Goal: Task Accomplishment & Management: Manage account settings

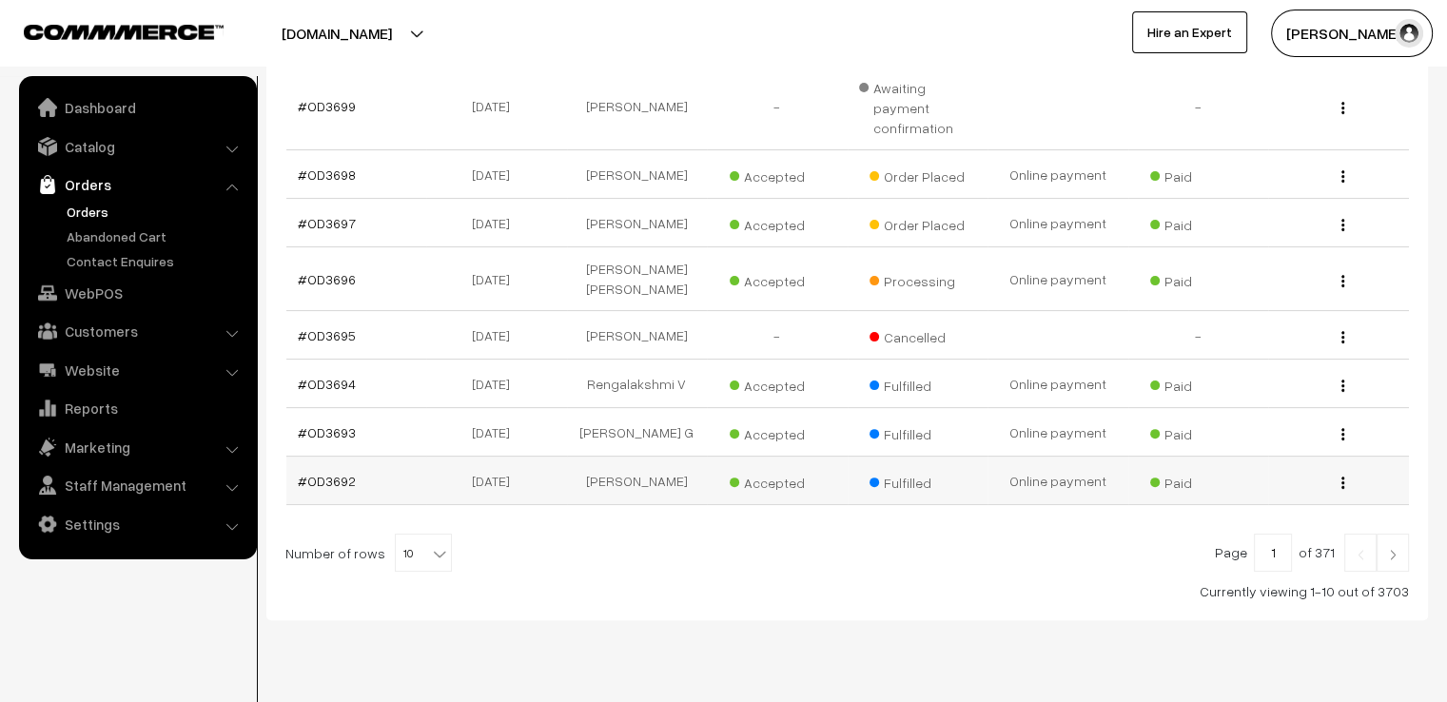
scroll to position [7, 0]
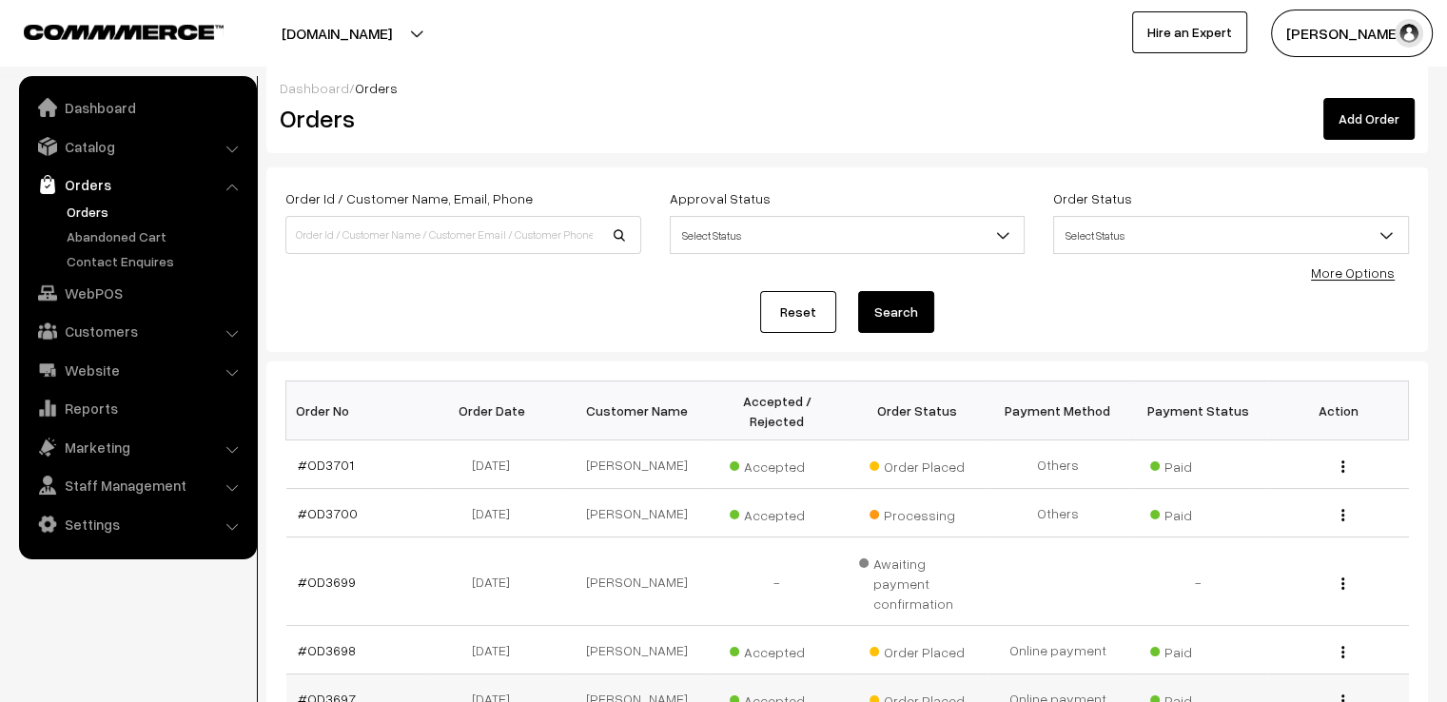
click at [321, 690] on link "#OD3697" at bounding box center [327, 698] width 58 height 16
click at [323, 690] on link "#OD3697" at bounding box center [327, 698] width 58 height 16
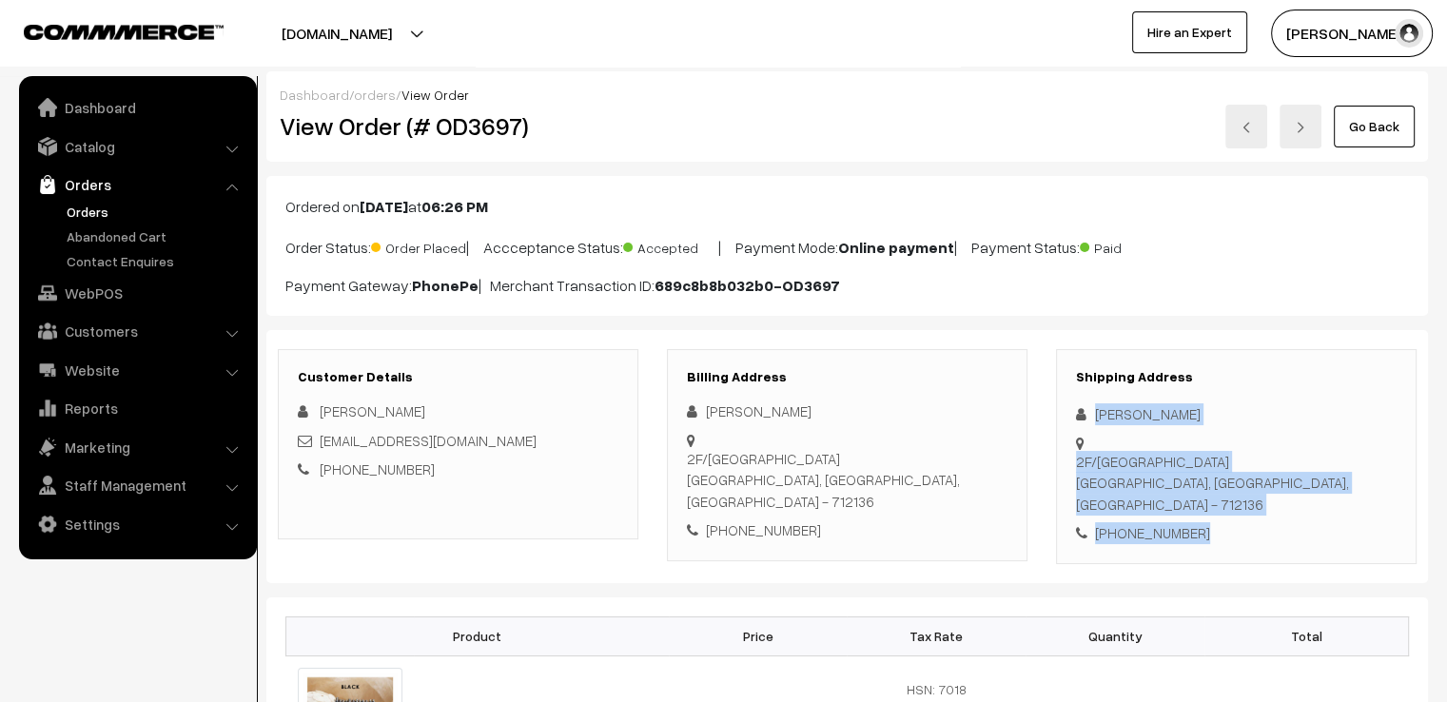
drag, startPoint x: 1090, startPoint y: 416, endPoint x: 1335, endPoint y: 514, distance: 264.2
click at [1335, 514] on div "Shipping Address Nabonita Bhattacharjee 2F/C Annapurna Apartments, Barabazar Ma…" at bounding box center [1236, 456] width 360 height 215
copy div "Nabonita Bhattacharjee 2F/C Annapurna Apartments, Barabazar Main Road Chandanna…"
click at [1354, 121] on link "Go Back" at bounding box center [1373, 127] width 81 height 42
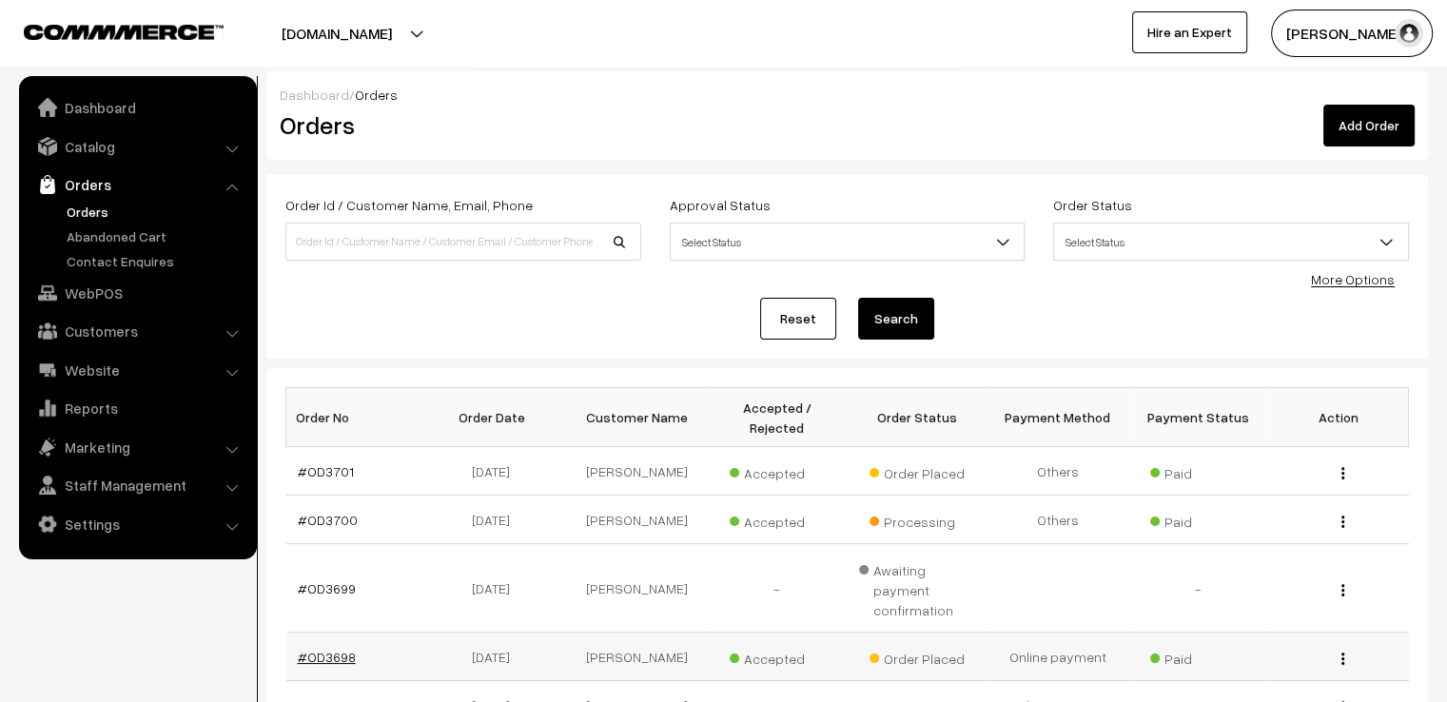
click at [316, 649] on link "#OD3698" at bounding box center [327, 657] width 58 height 16
click at [314, 649] on link "#OD3698" at bounding box center [327, 657] width 58 height 16
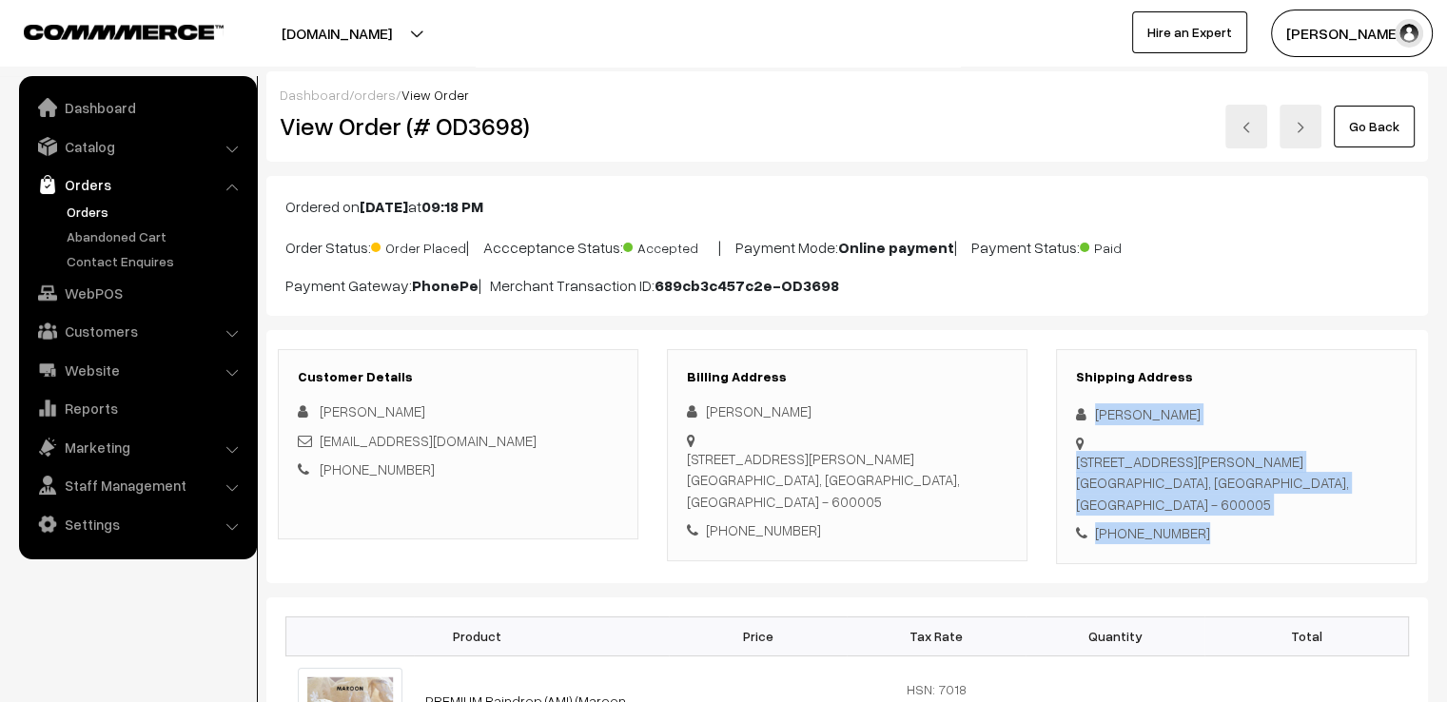
drag, startPoint x: 1089, startPoint y: 405, endPoint x: 1317, endPoint y: 526, distance: 258.3
click at [1313, 539] on div "Shipping Address Ramya Karthi Old no.28, new no.52, Venkatachala chetty street,…" at bounding box center [1236, 456] width 360 height 215
copy div "Ramya Karthi Old no.28, new no.52, Venkatachala chetty street, Triplicane Chenn…"
click at [1355, 123] on link "Go Back" at bounding box center [1373, 127] width 81 height 42
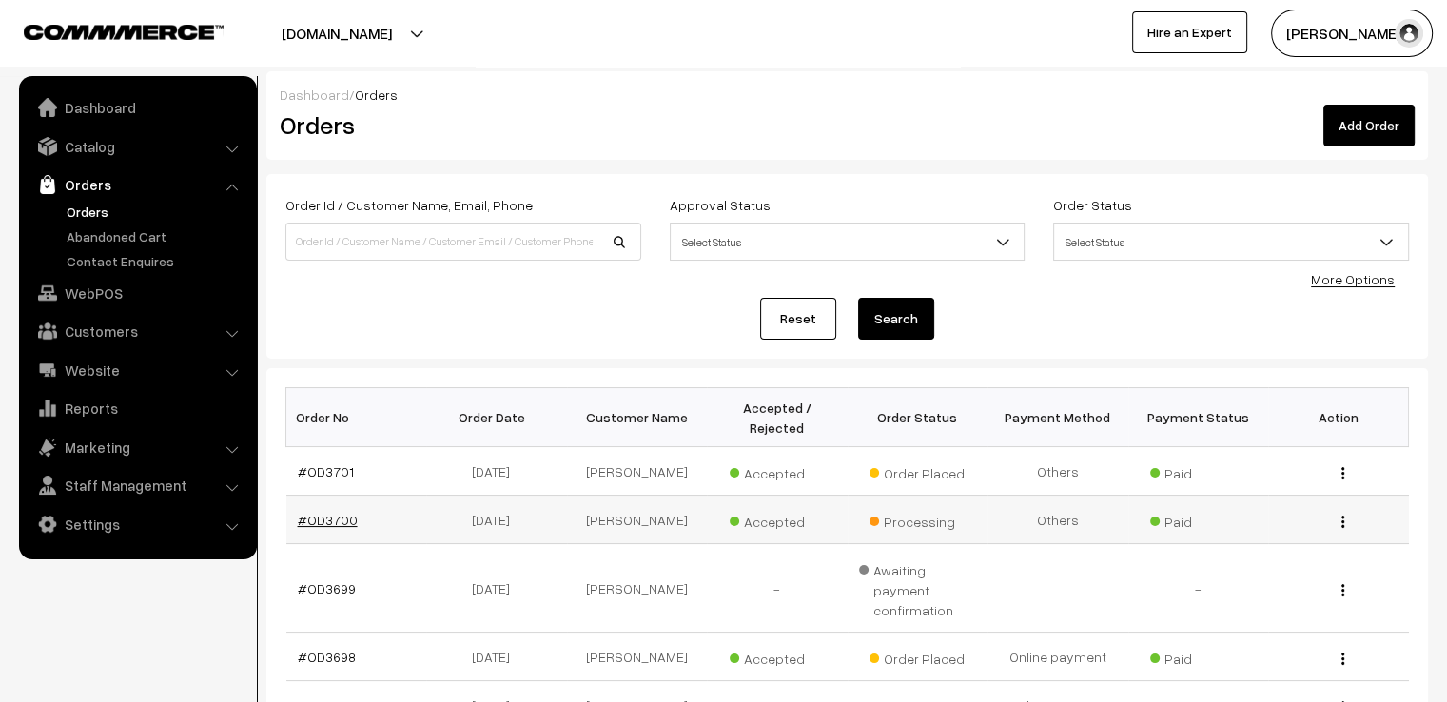
click at [325, 512] on link "#OD3700" at bounding box center [328, 520] width 60 height 16
click at [331, 496] on td "#OD3700" at bounding box center [356, 520] width 141 height 49
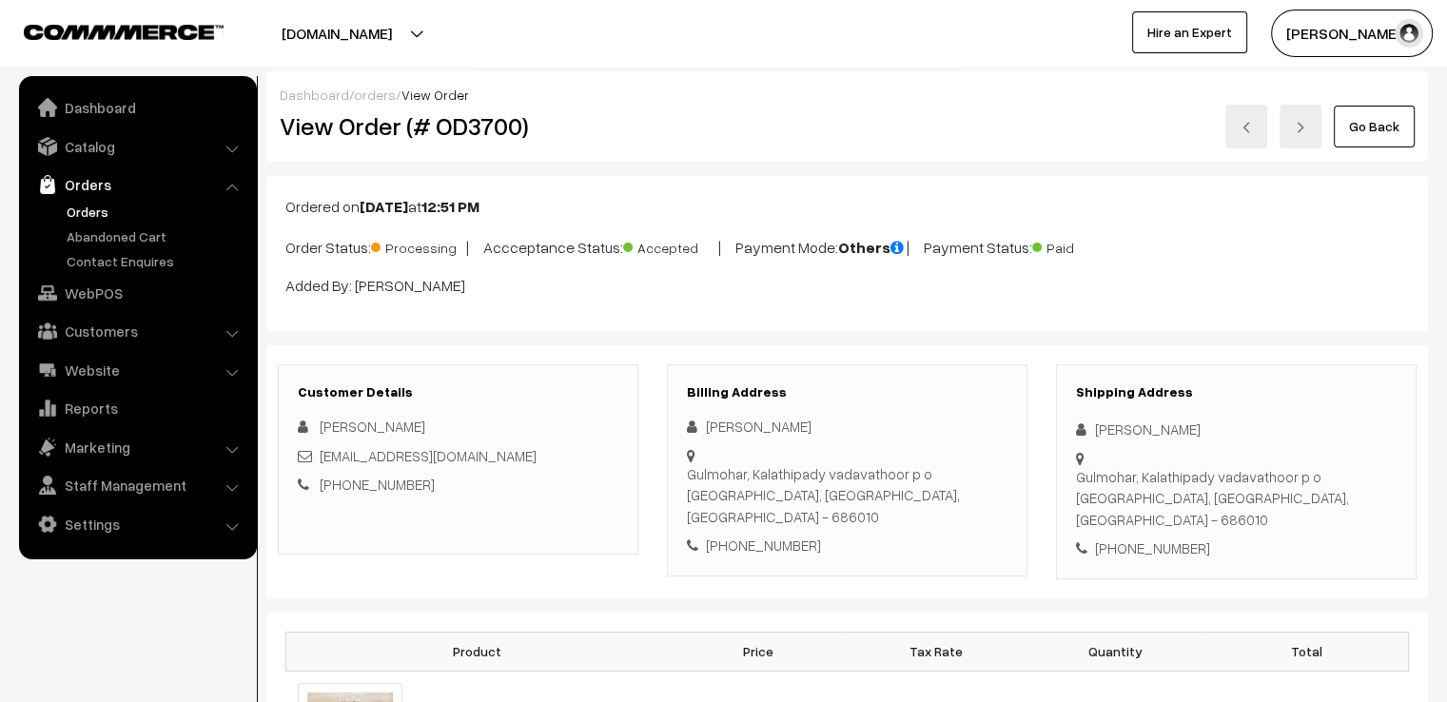
click at [1383, 126] on link "Go Back" at bounding box center [1373, 127] width 81 height 42
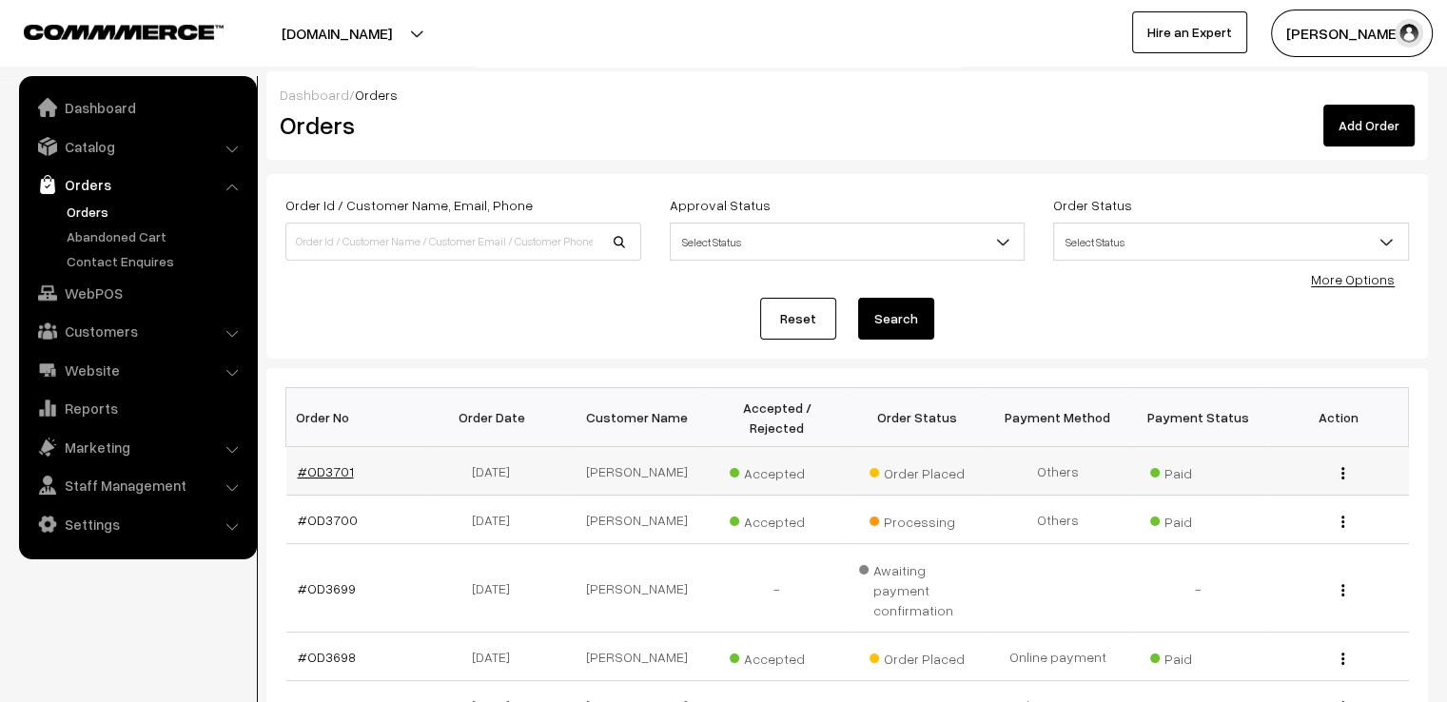
click at [328, 463] on link "#OD3701" at bounding box center [326, 471] width 56 height 16
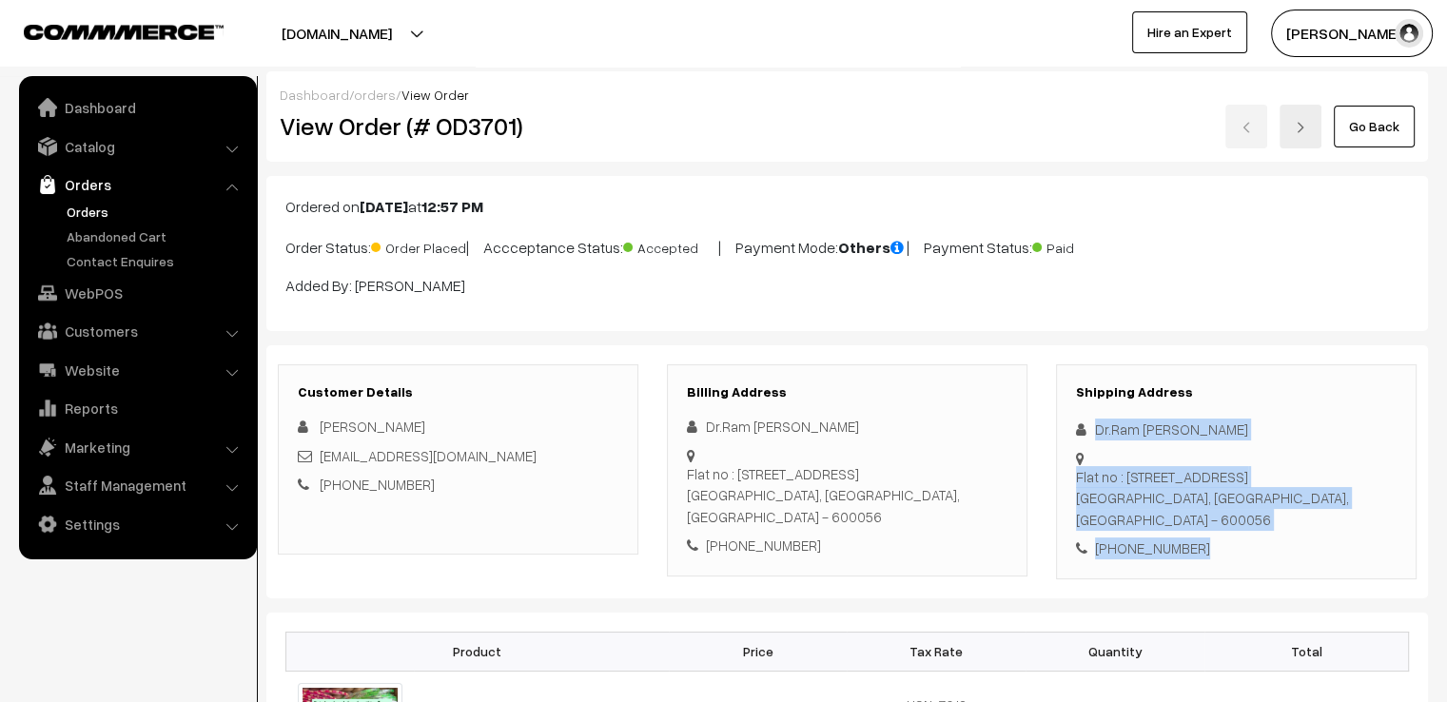
drag, startPoint x: 1088, startPoint y: 422, endPoint x: 1341, endPoint y: 555, distance: 285.9
click at [1341, 555] on div "Shipping Address Dr.Ram [PERSON_NAME] [STREET_ADDRESS] [PHONE_NUMBER]" at bounding box center [1236, 471] width 360 height 215
copy div "[STREET_ADDRESS][PERSON_NAME] [PHONE_NUMBER]"
